Goal: Check status: Check status

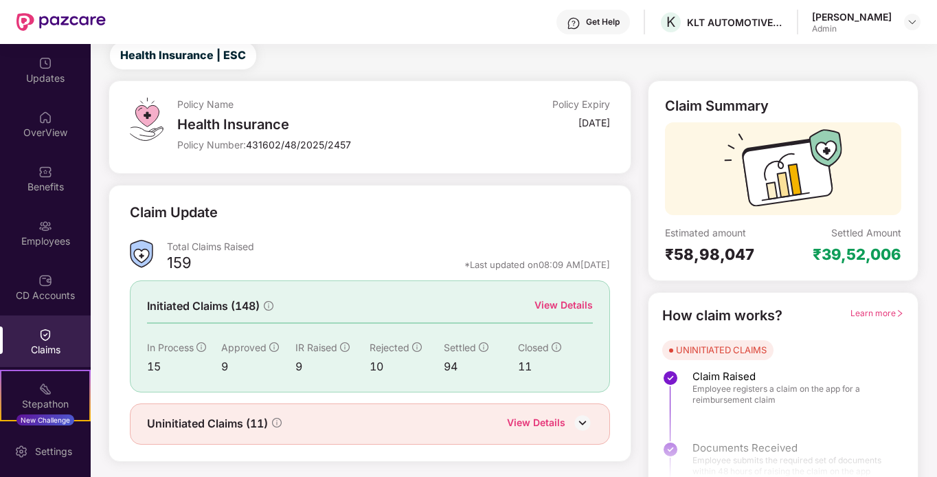
scroll to position [61, 0]
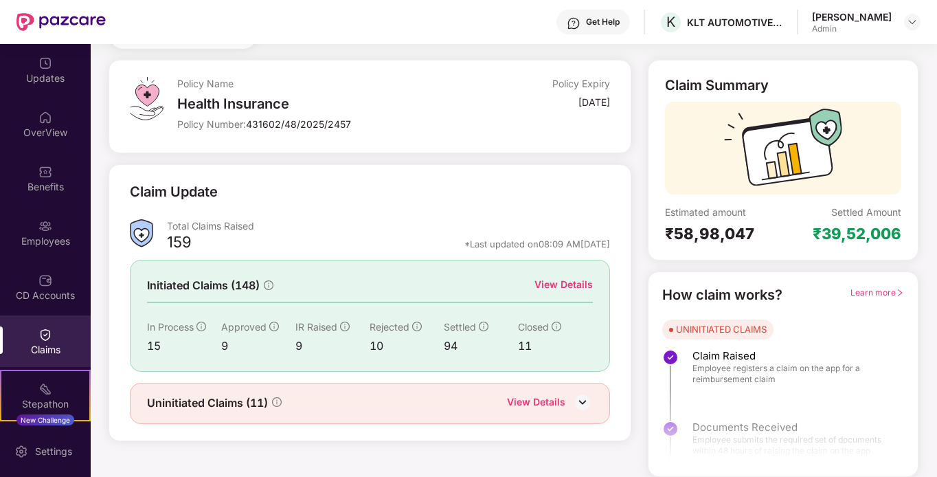
click at [558, 286] on div "View Details" at bounding box center [563, 284] width 58 height 15
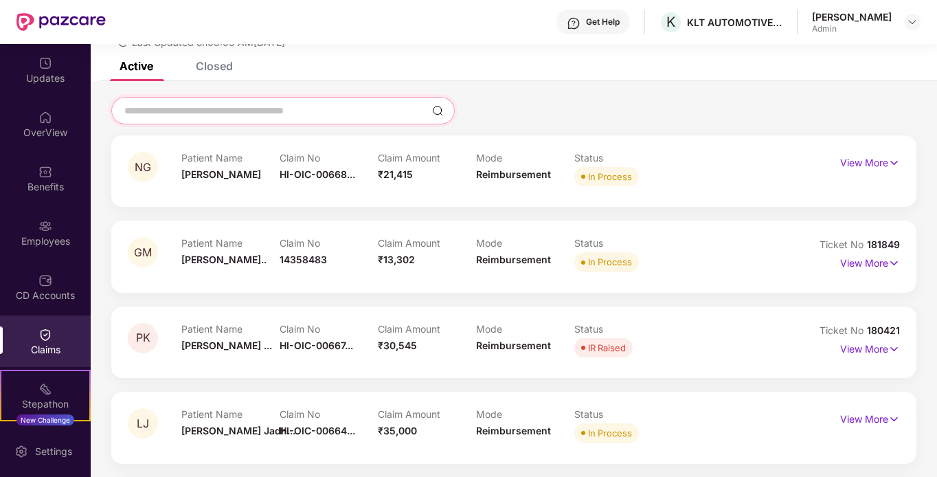
click at [224, 115] on input at bounding box center [275, 111] width 304 height 14
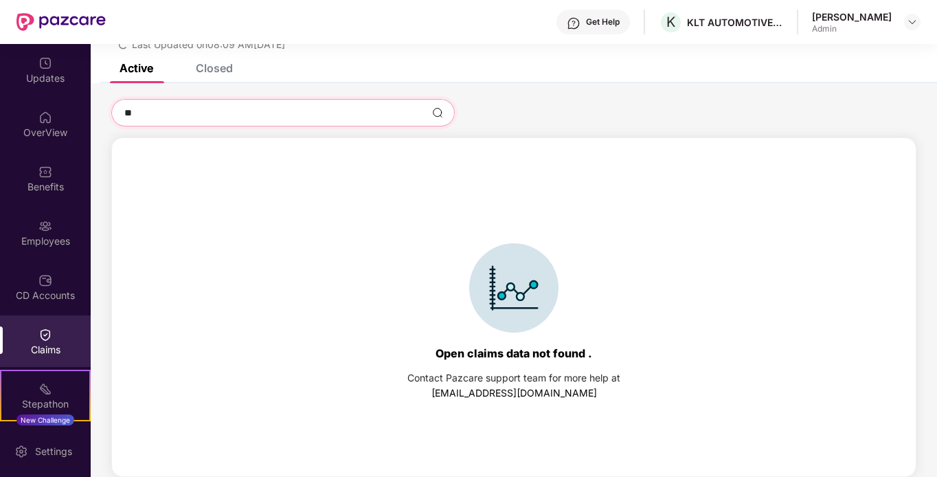
scroll to position [59, 0]
type input "*******"
click at [223, 70] on div "Closed" at bounding box center [214, 68] width 37 height 14
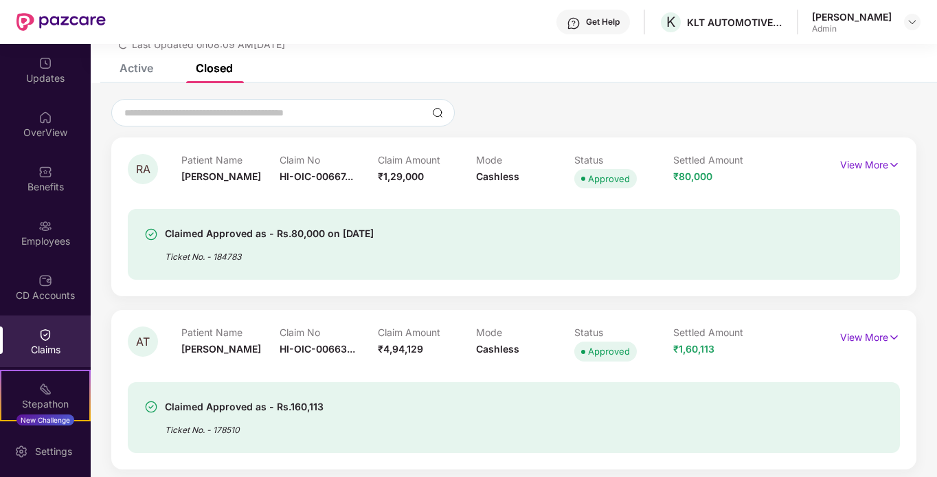
click at [202, 69] on div "Closed" at bounding box center [214, 68] width 37 height 14
click at [216, 117] on input at bounding box center [275, 113] width 304 height 14
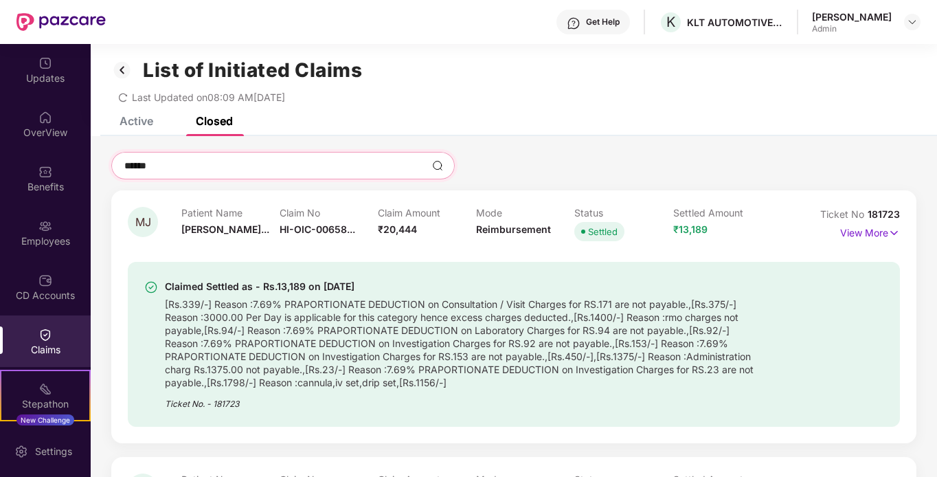
scroll to position [0, 0]
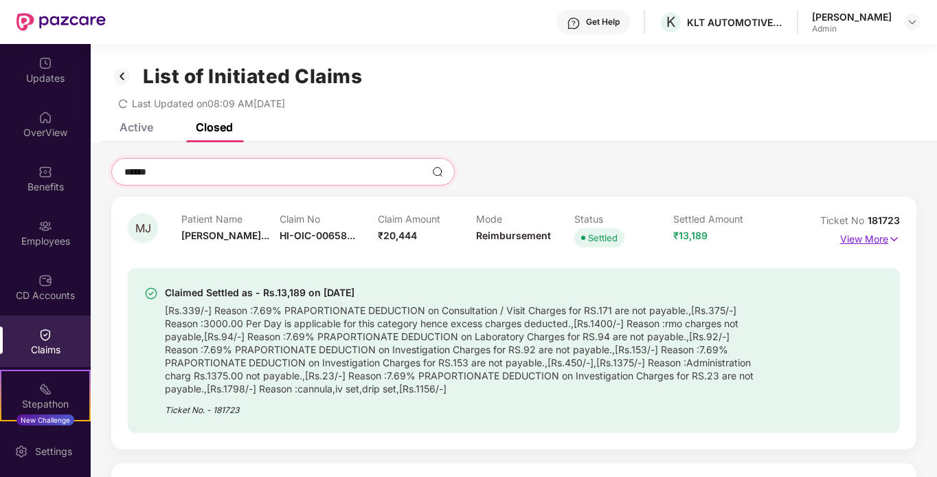
type input "******"
click at [849, 238] on p "View More" at bounding box center [870, 237] width 60 height 19
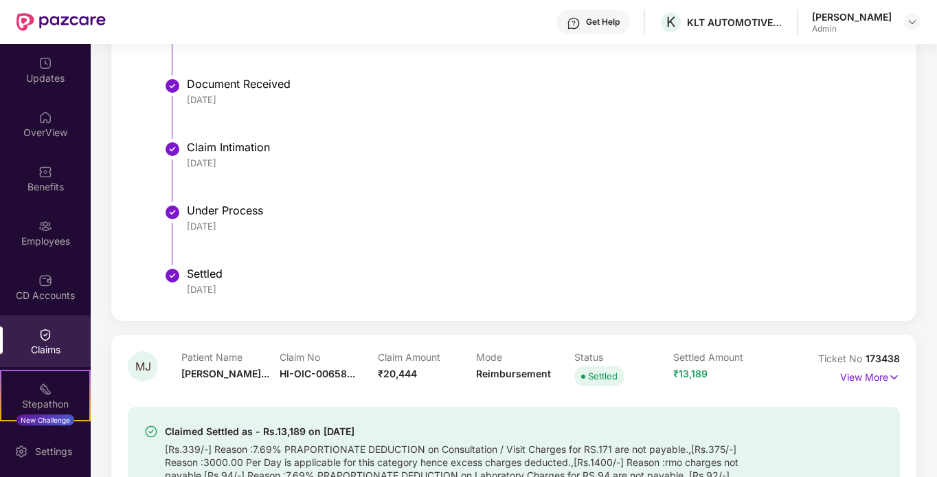
scroll to position [618, 0]
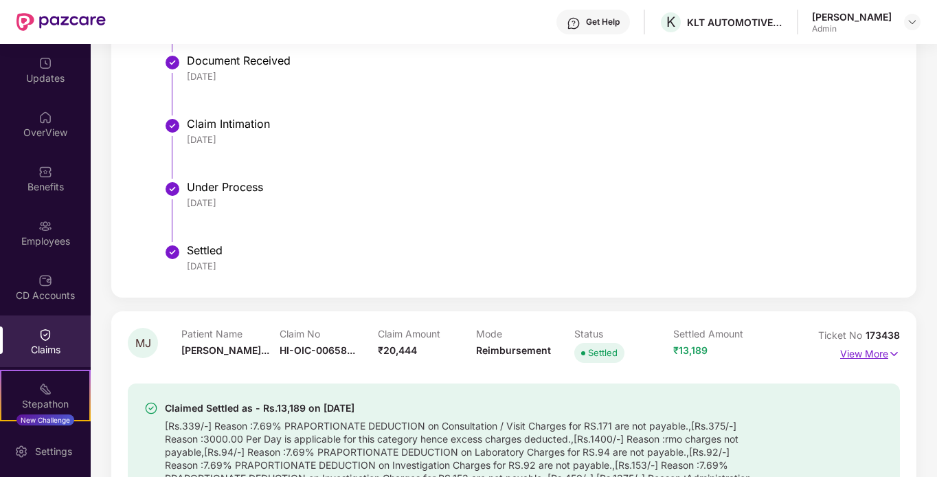
click at [854, 360] on p "View More" at bounding box center [870, 352] width 60 height 19
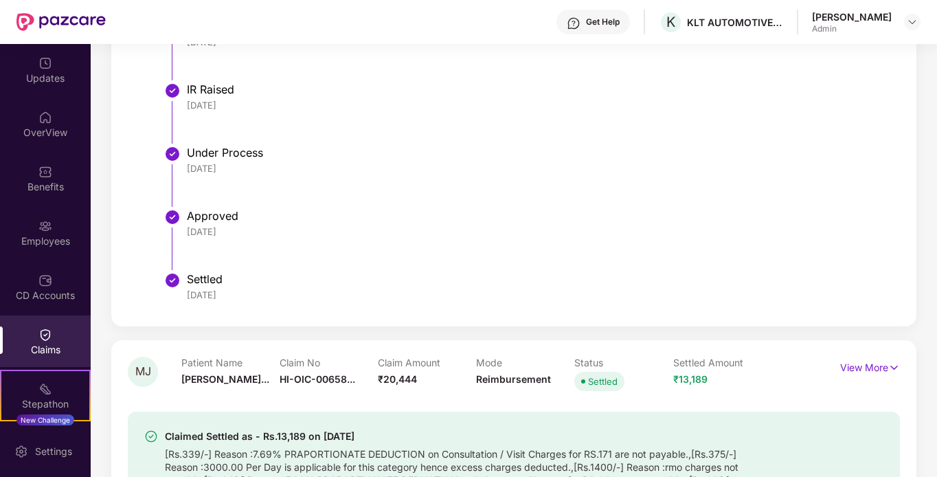
scroll to position [1580, 0]
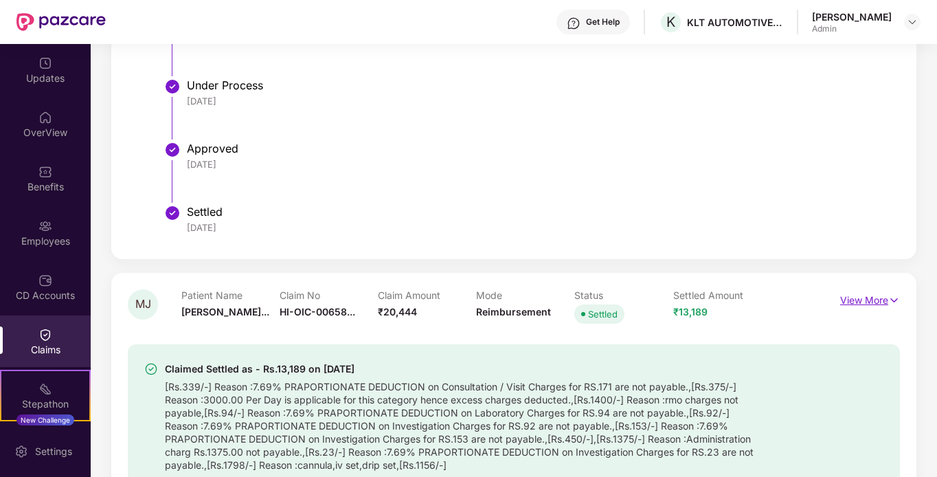
click at [876, 300] on p "View More" at bounding box center [870, 298] width 60 height 19
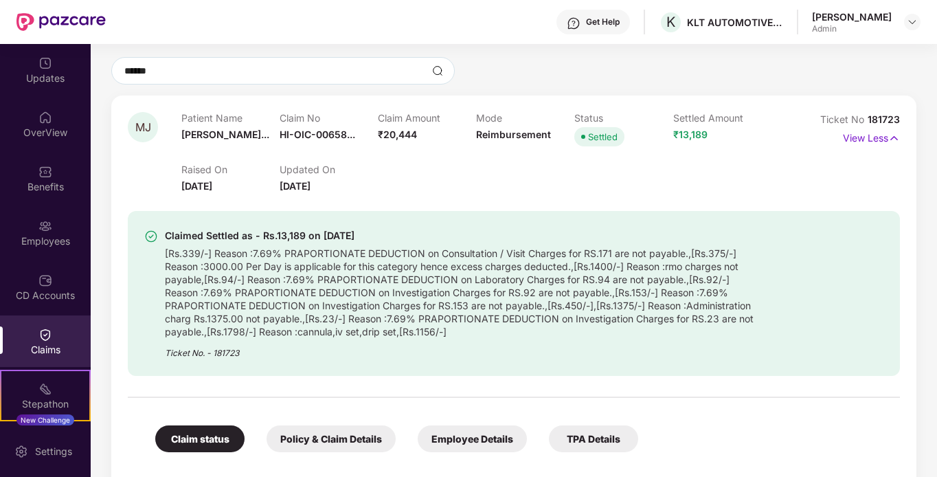
scroll to position [0, 0]
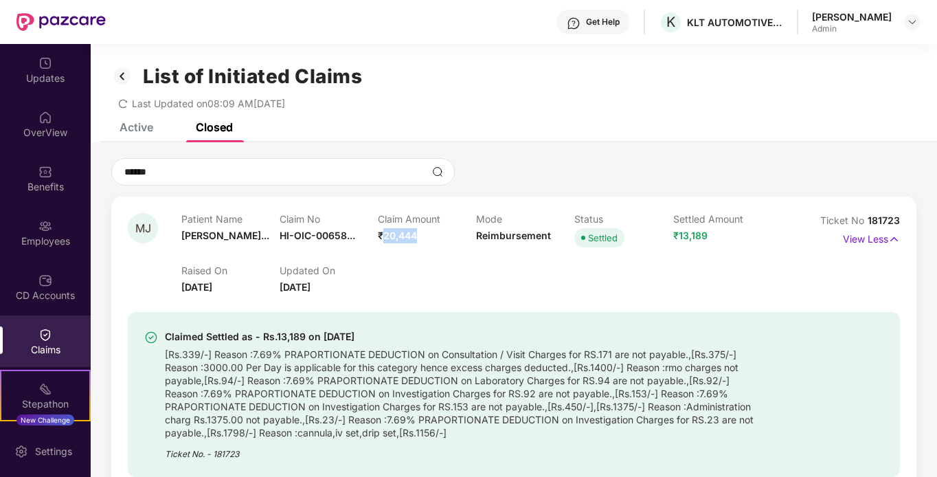
drag, startPoint x: 383, startPoint y: 236, endPoint x: 414, endPoint y: 234, distance: 30.9
click at [414, 234] on span "₹20,444" at bounding box center [397, 235] width 39 height 12
click at [432, 297] on div "Claimed Settled as - Rs.13,189 on [DATE] [Rs.339/-] Reason :7.69% PRAPORTIONATE…" at bounding box center [514, 386] width 772 height 182
click at [870, 236] on p "View Less" at bounding box center [871, 237] width 57 height 19
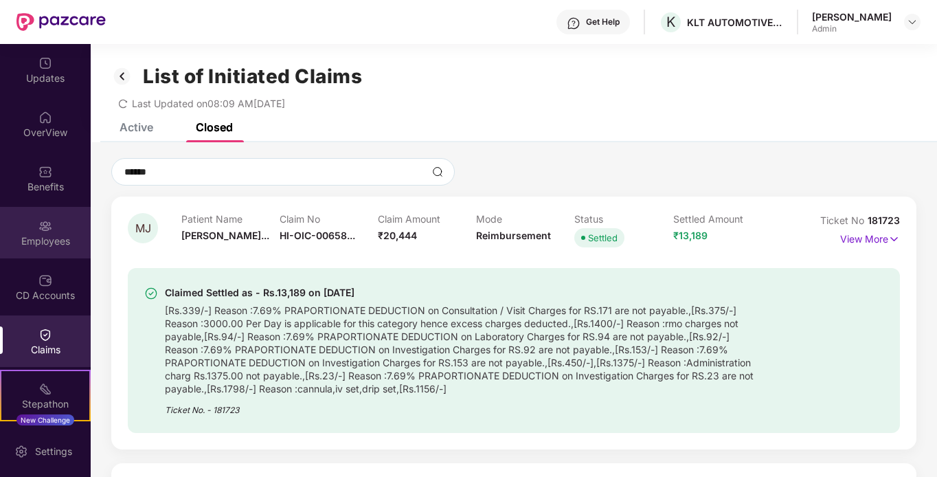
click at [46, 225] on img at bounding box center [45, 226] width 14 height 14
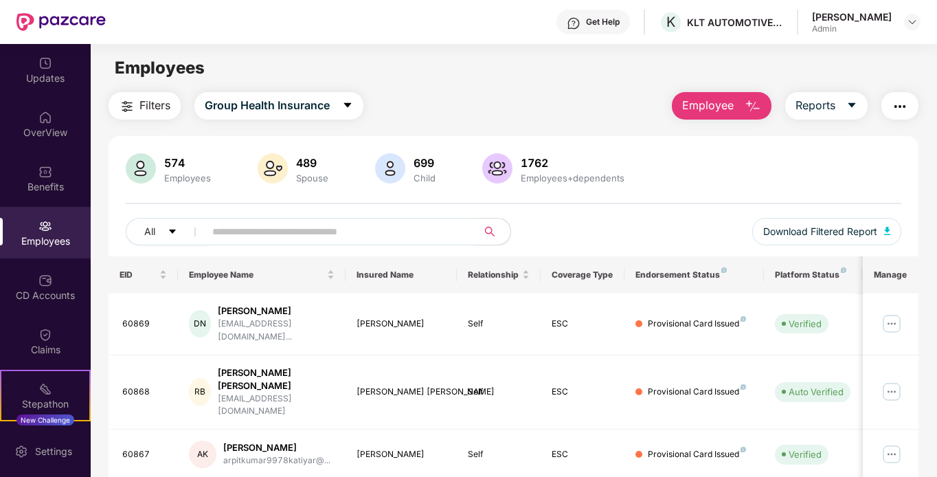
click at [315, 232] on input "text" at bounding box center [335, 231] width 247 height 21
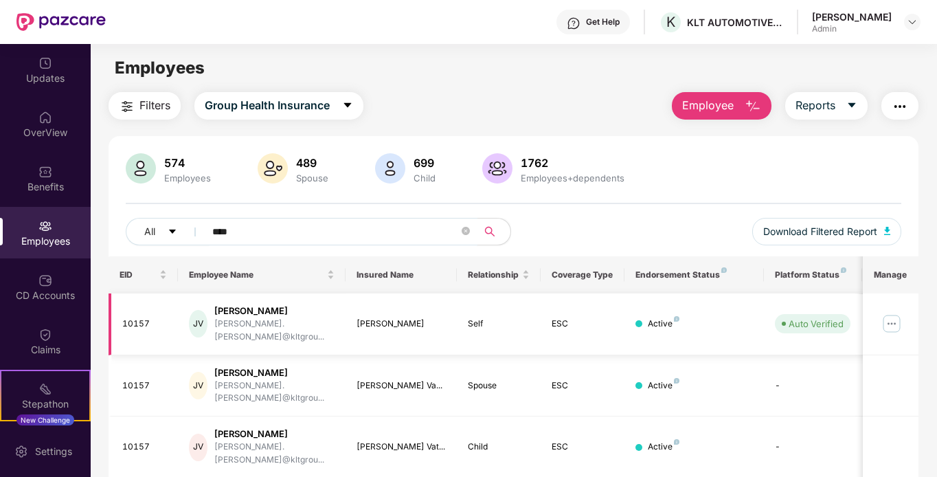
type input "****"
drag, startPoint x: 163, startPoint y: 317, endPoint x: 117, endPoint y: 319, distance: 45.4
click at [117, 319] on td "10157" at bounding box center [144, 324] width 70 height 62
copy div "10157"
click at [260, 239] on div "Click to sort ascending" at bounding box center [261, 243] width 114 height 23
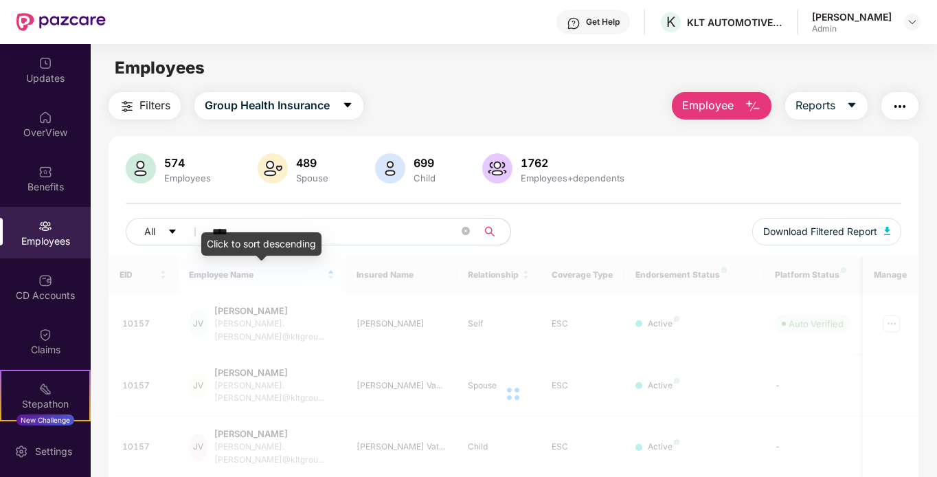
click at [354, 222] on input "****" at bounding box center [335, 231] width 247 height 21
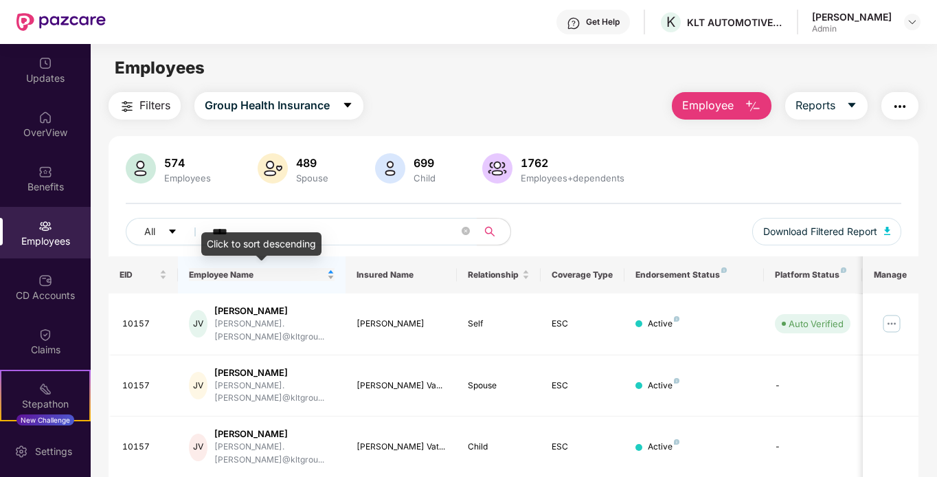
click at [326, 278] on div "Employee Name" at bounding box center [262, 274] width 146 height 13
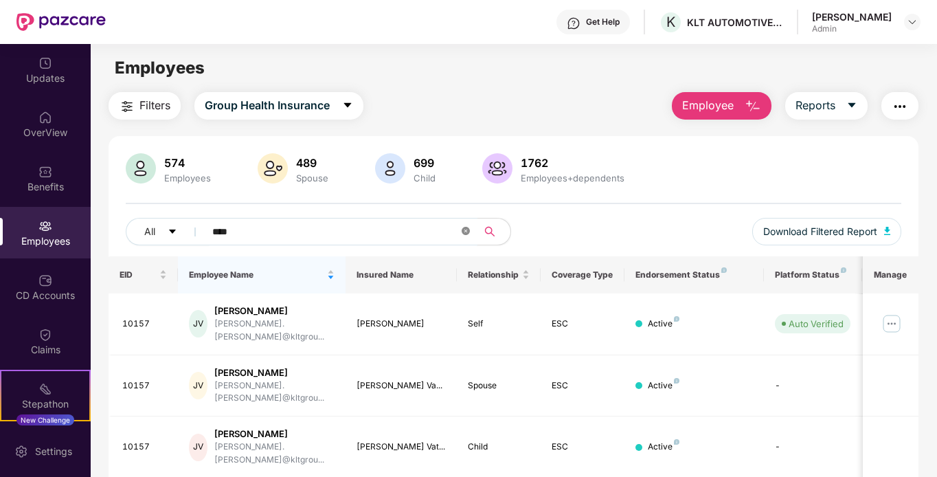
click at [467, 233] on icon "close-circle" at bounding box center [466, 231] width 8 height 8
click at [148, 105] on span "Filters" at bounding box center [154, 105] width 31 height 17
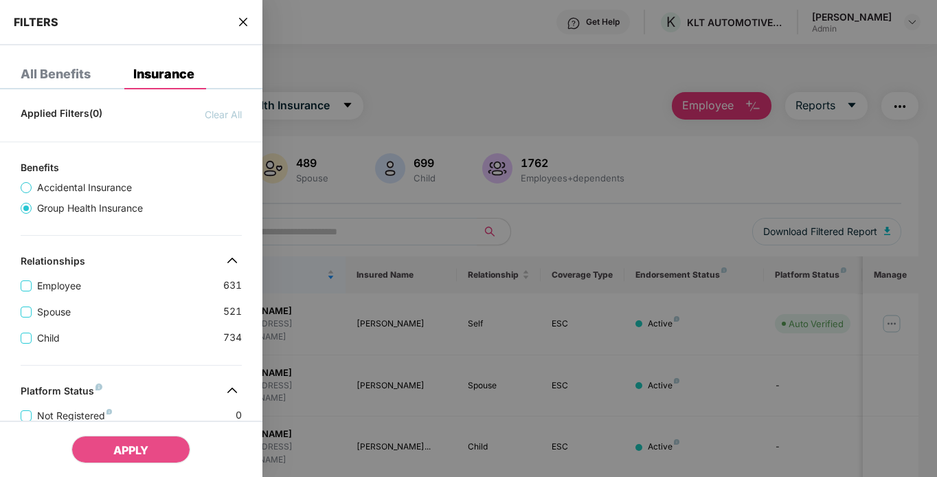
click at [227, 116] on span "Clear All" at bounding box center [223, 114] width 37 height 15
click at [350, 231] on div at bounding box center [468, 238] width 937 height 477
click at [241, 19] on icon "close" at bounding box center [243, 22] width 8 height 8
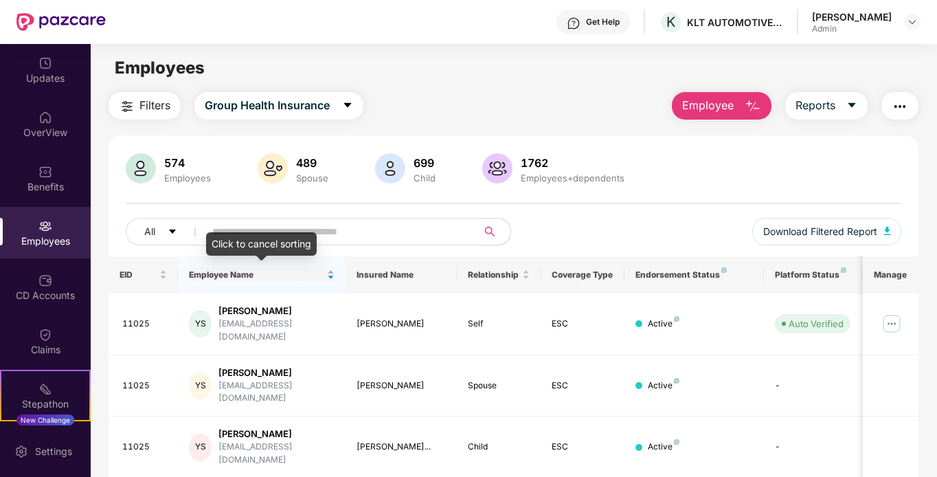
click at [330, 273] on div "Employee Name" at bounding box center [262, 274] width 146 height 13
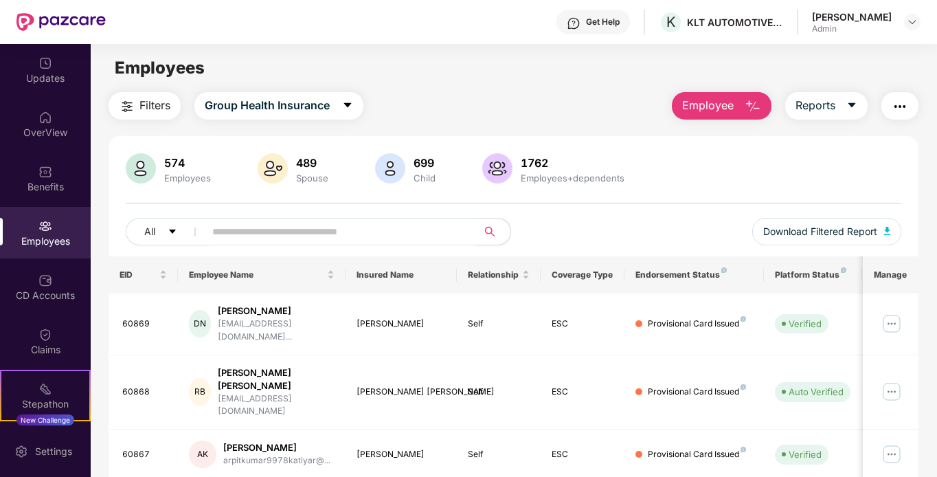
click at [223, 234] on input "text" at bounding box center [335, 231] width 247 height 21
